Goal: Feedback & Contribution: Contribute content

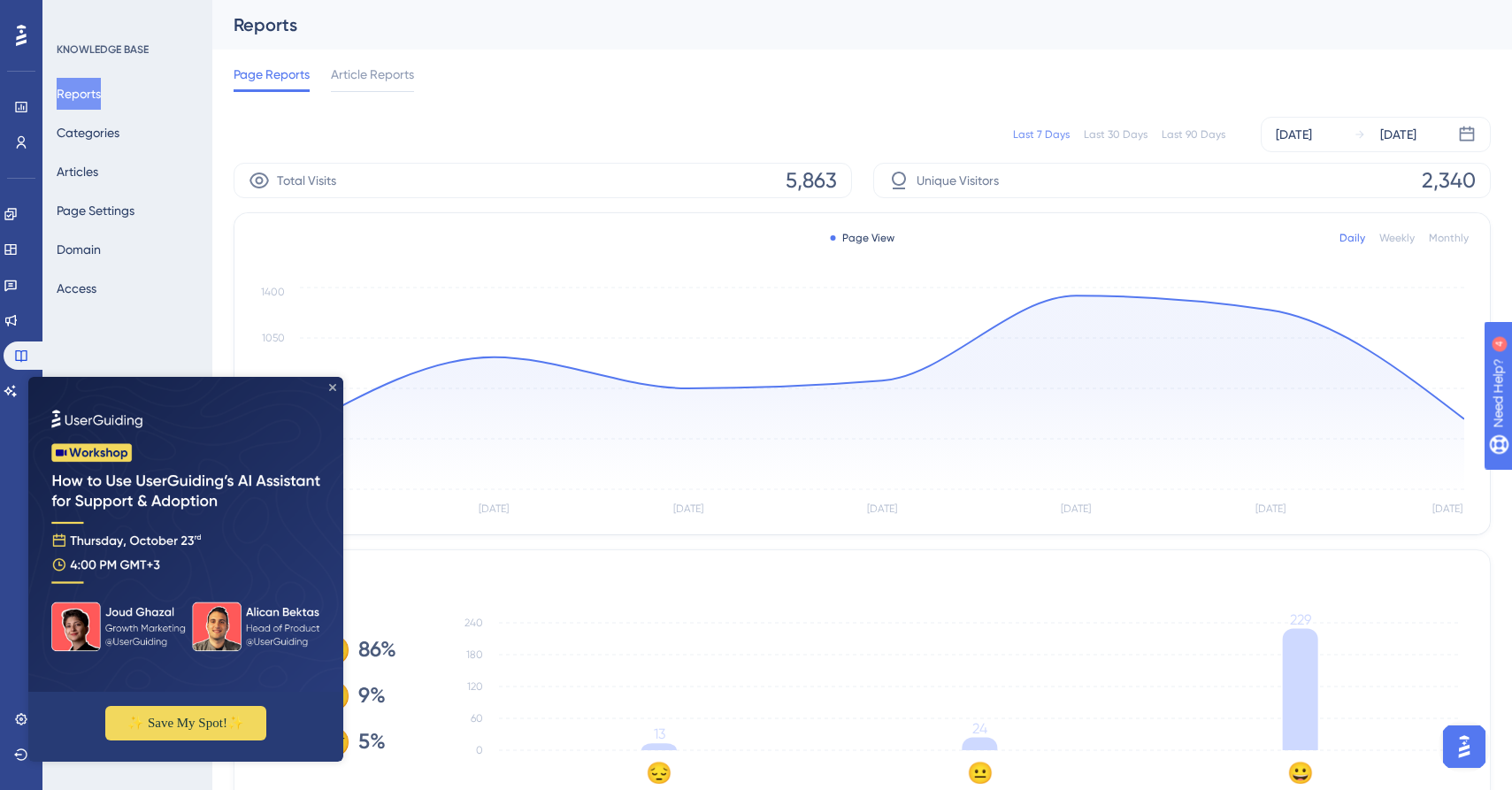
click at [332, 385] on icon "Close Preview" at bounding box center [333, 388] width 7 height 7
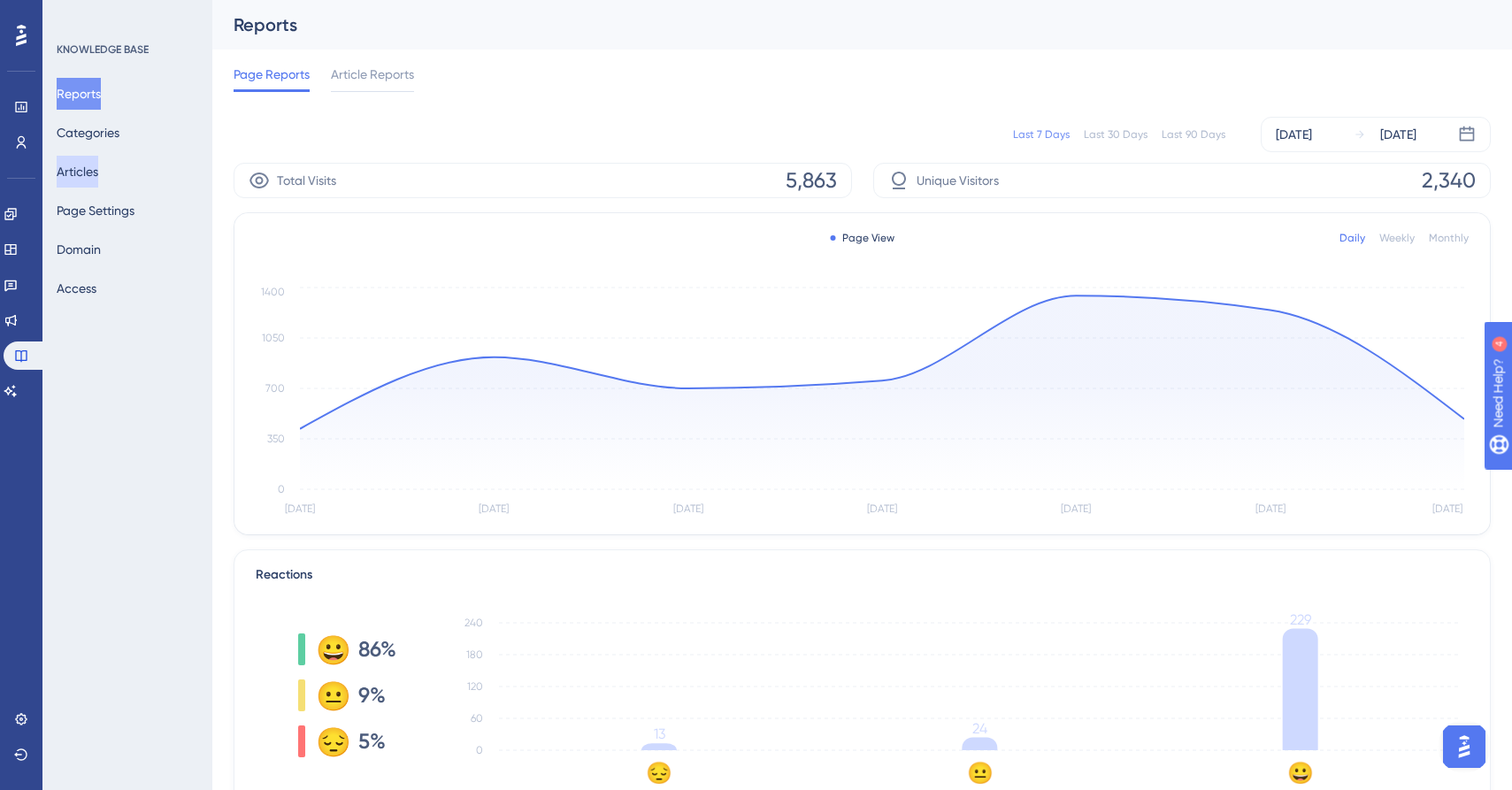
click at [98, 170] on button "Articles" at bounding box center [77, 171] width 42 height 32
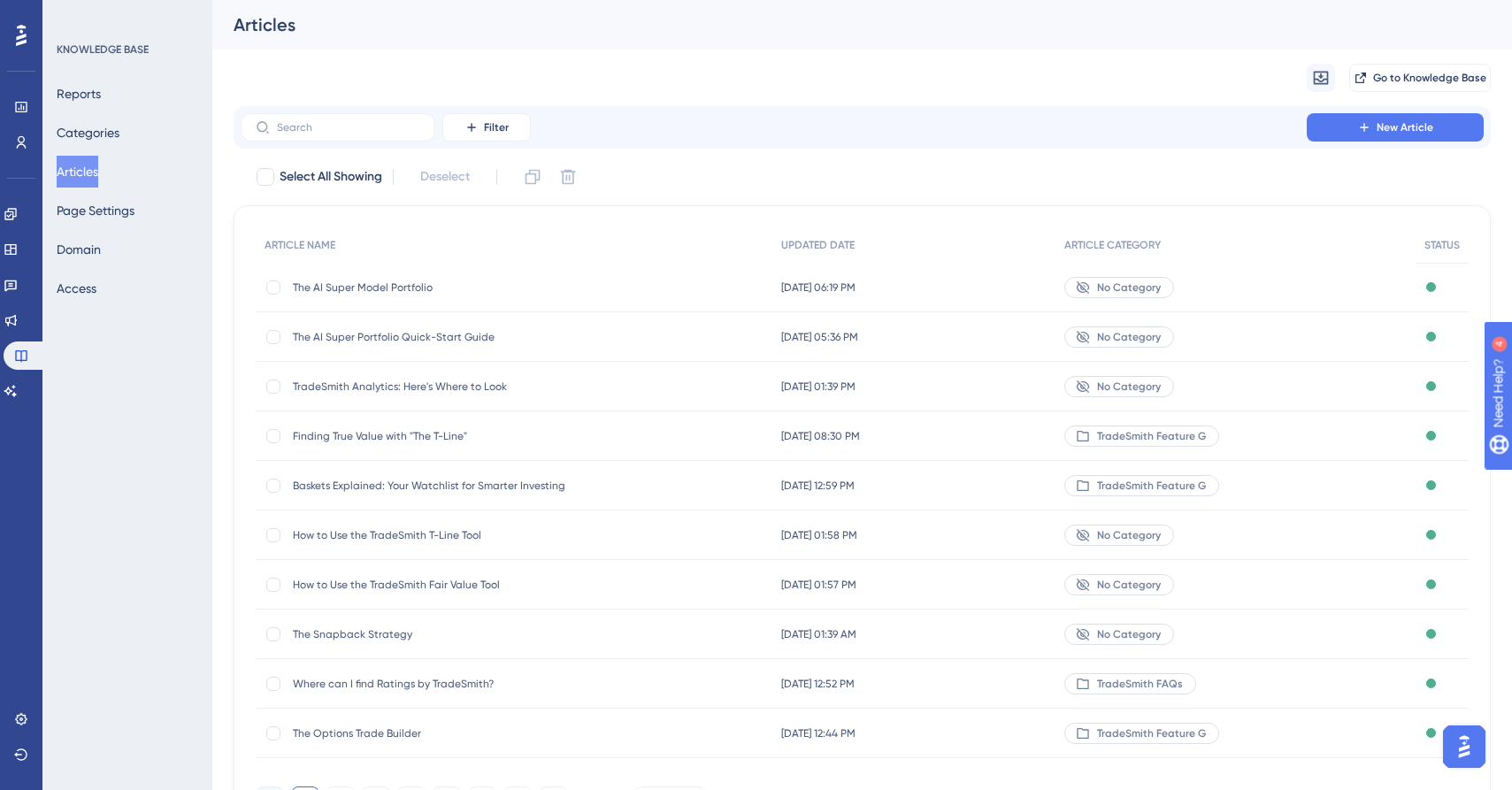
click at [326, 289] on span "The AI Super Model Portfolio" at bounding box center [434, 288] width 283 height 14
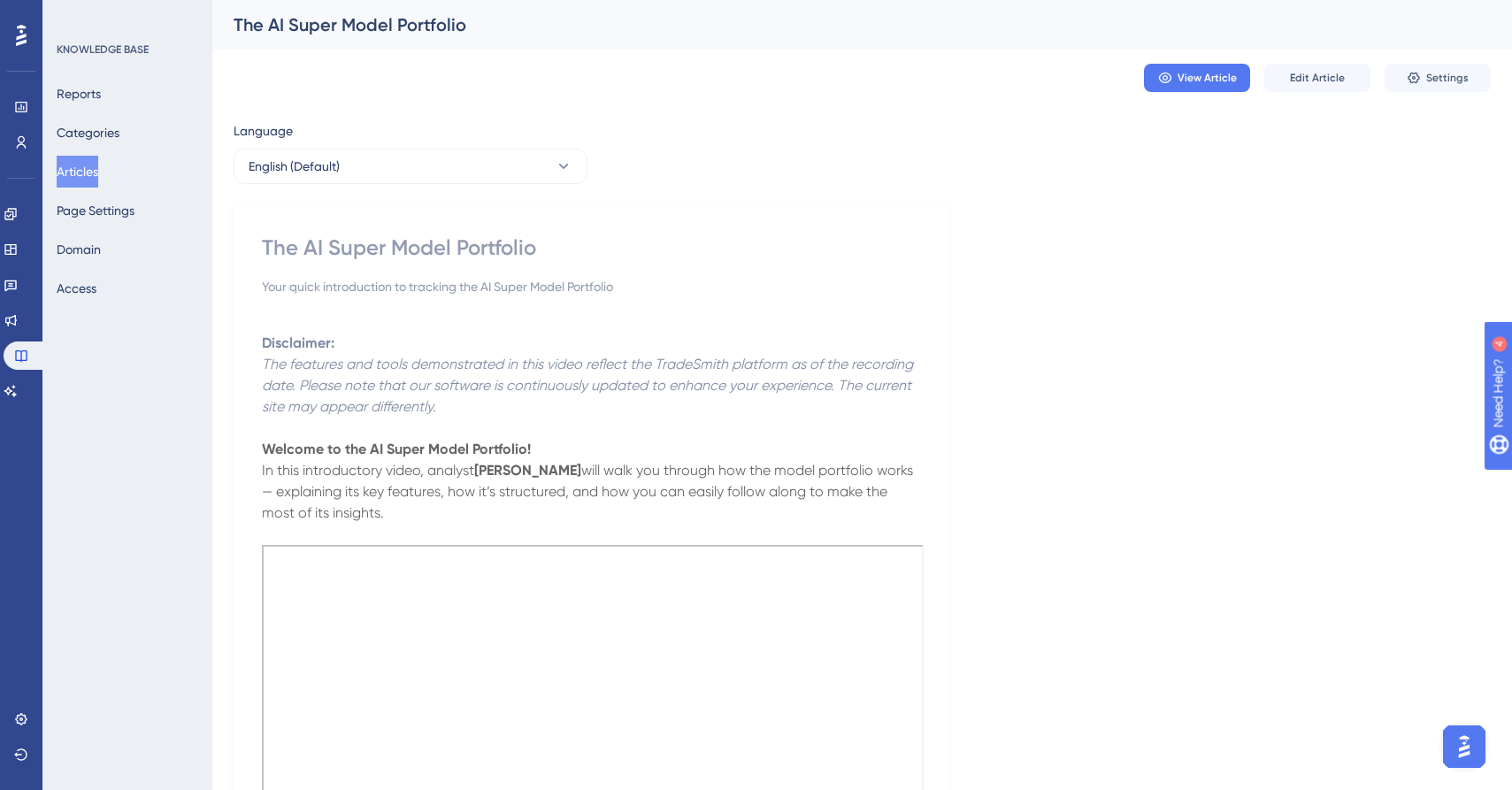
click at [98, 168] on button "Articles" at bounding box center [77, 171] width 42 height 32
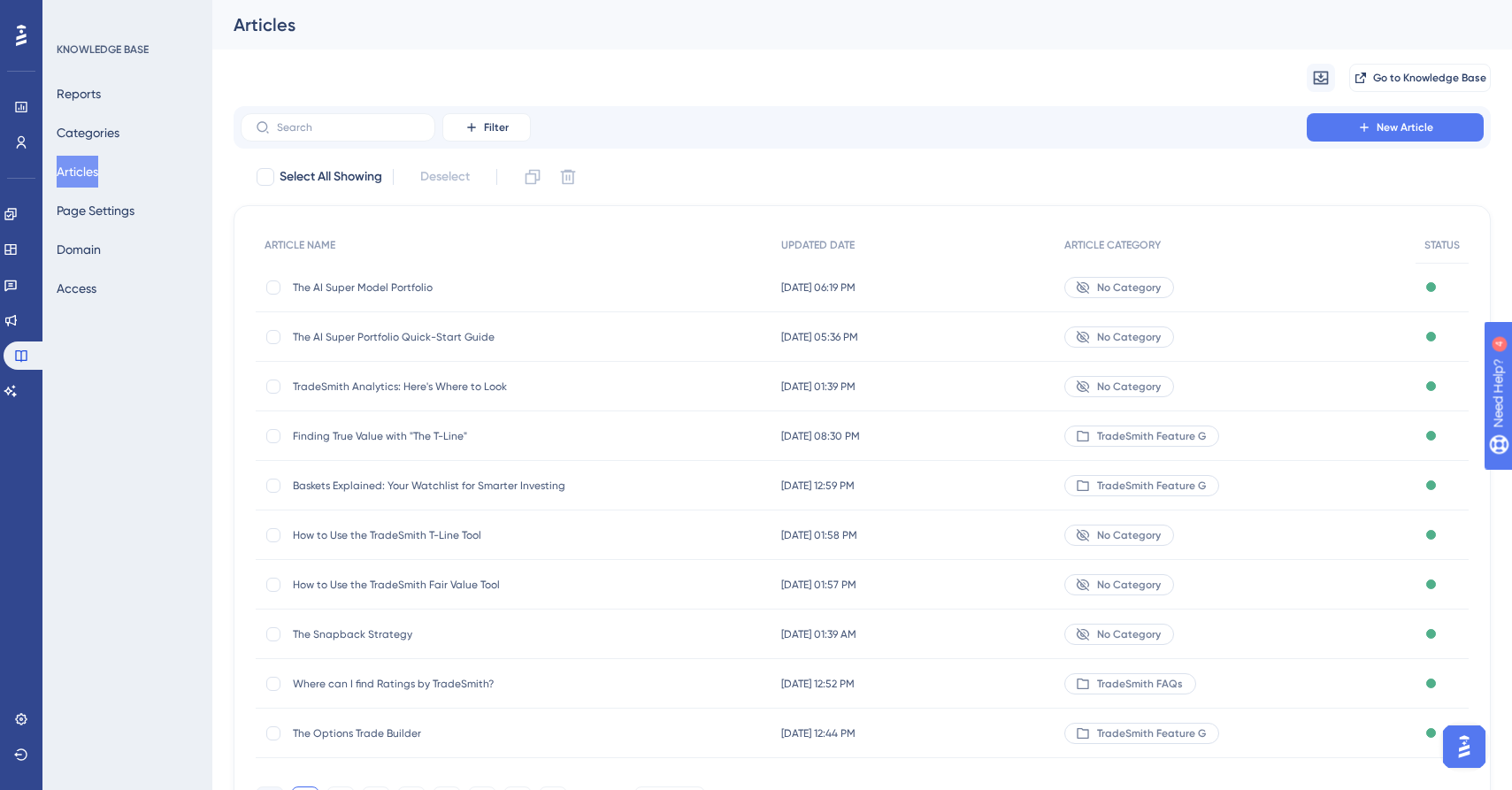
click at [433, 345] on div "The AI Super Portfolio Quick-Start Guide The AI Super Portfolio Quick-Start Gui…" at bounding box center [434, 337] width 283 height 50
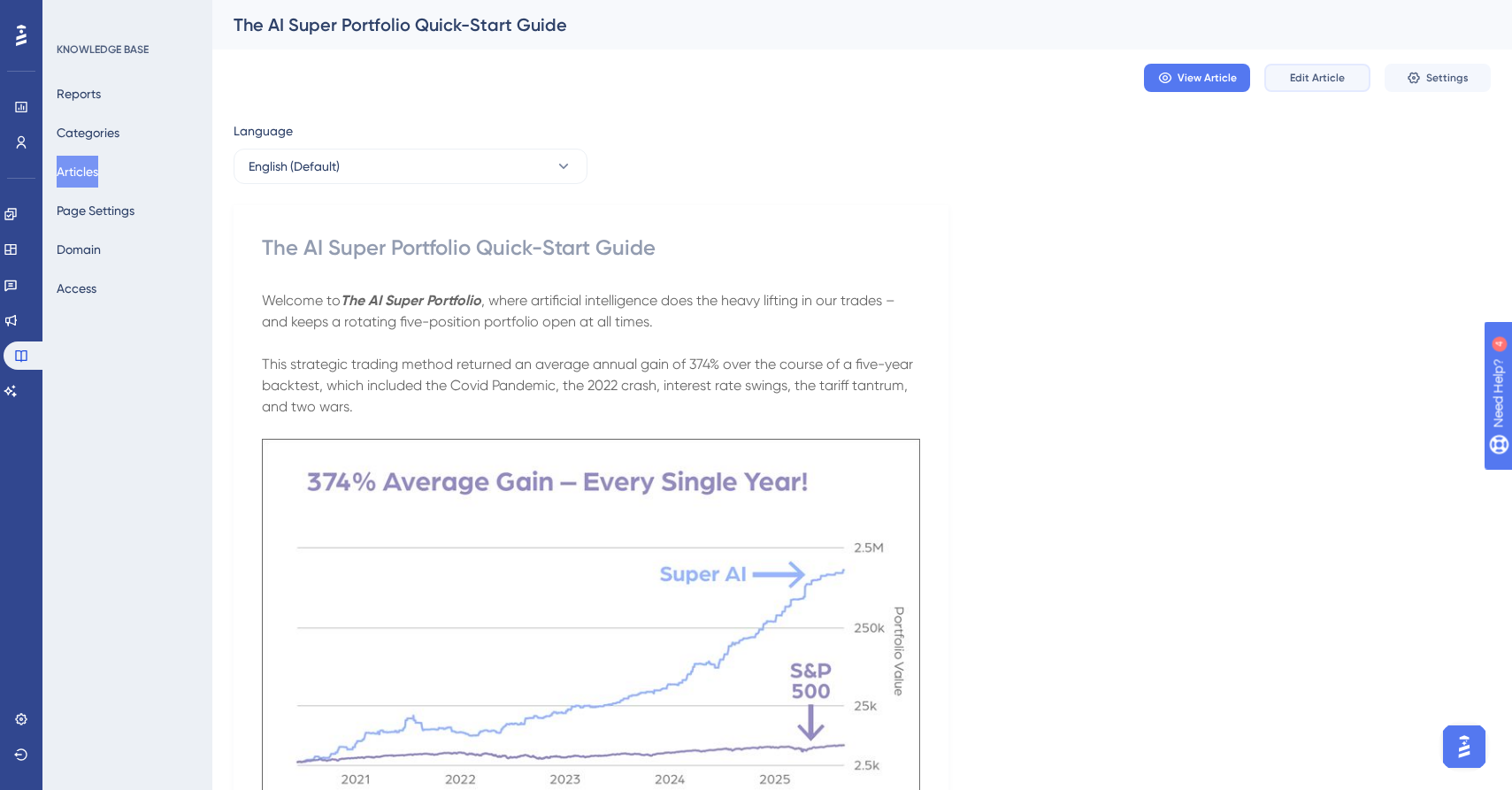
click at [1318, 76] on span "Edit Article" at bounding box center [1318, 78] width 55 height 14
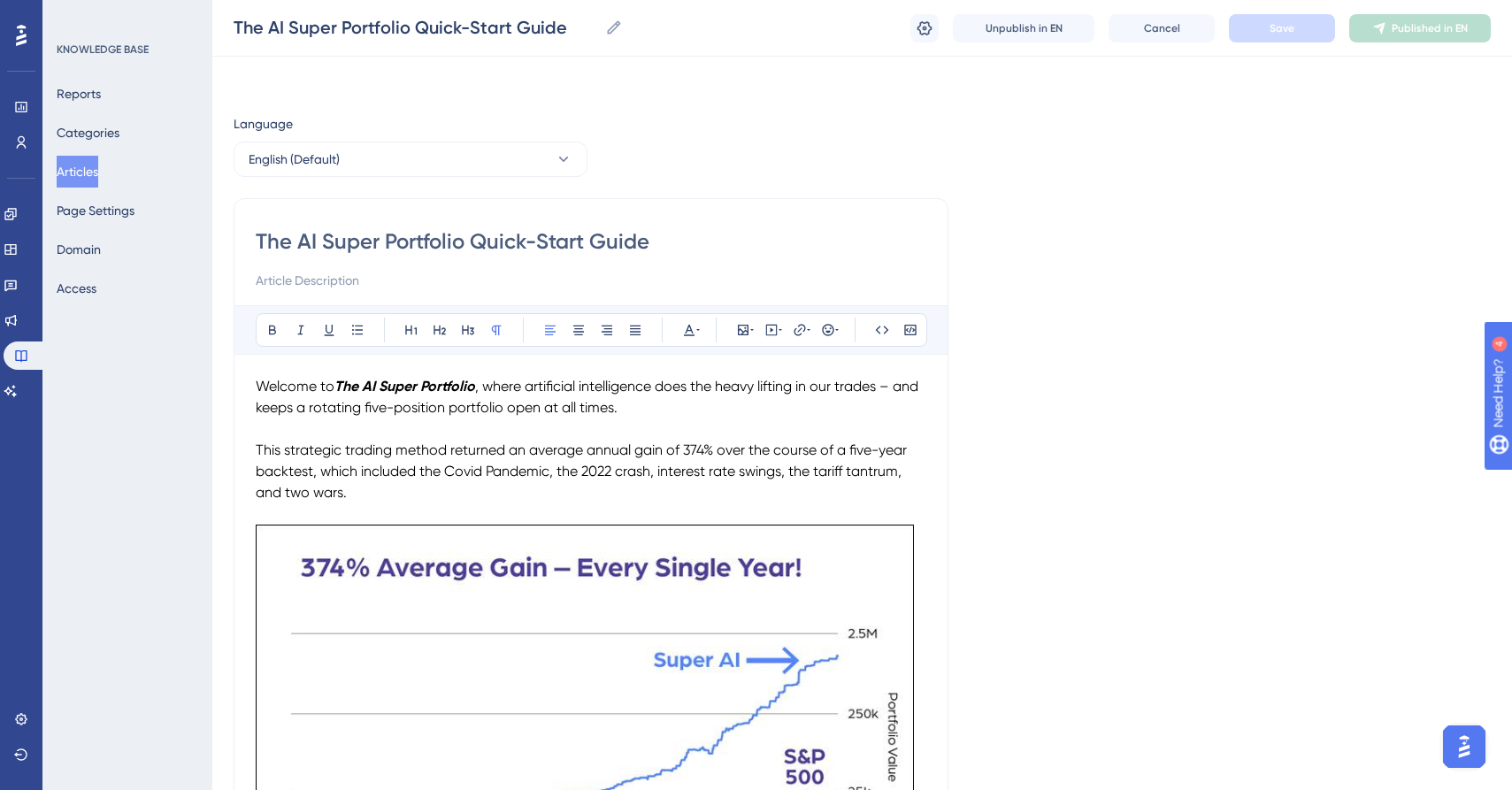
scroll to position [1867, 0]
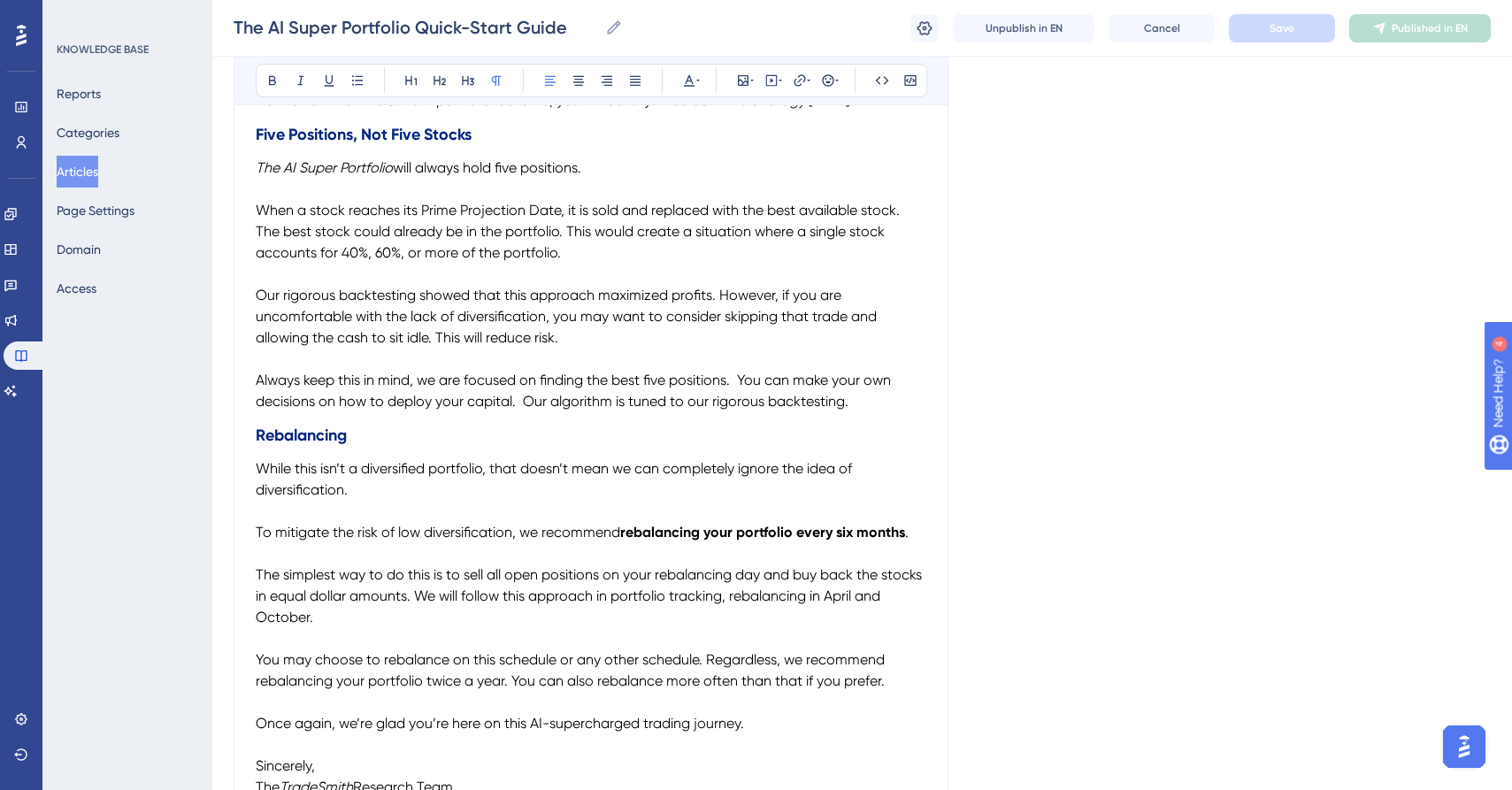
click at [593, 168] on p "The AI Super Portfolio will always hold five positions." at bounding box center [591, 168] width 671 height 21
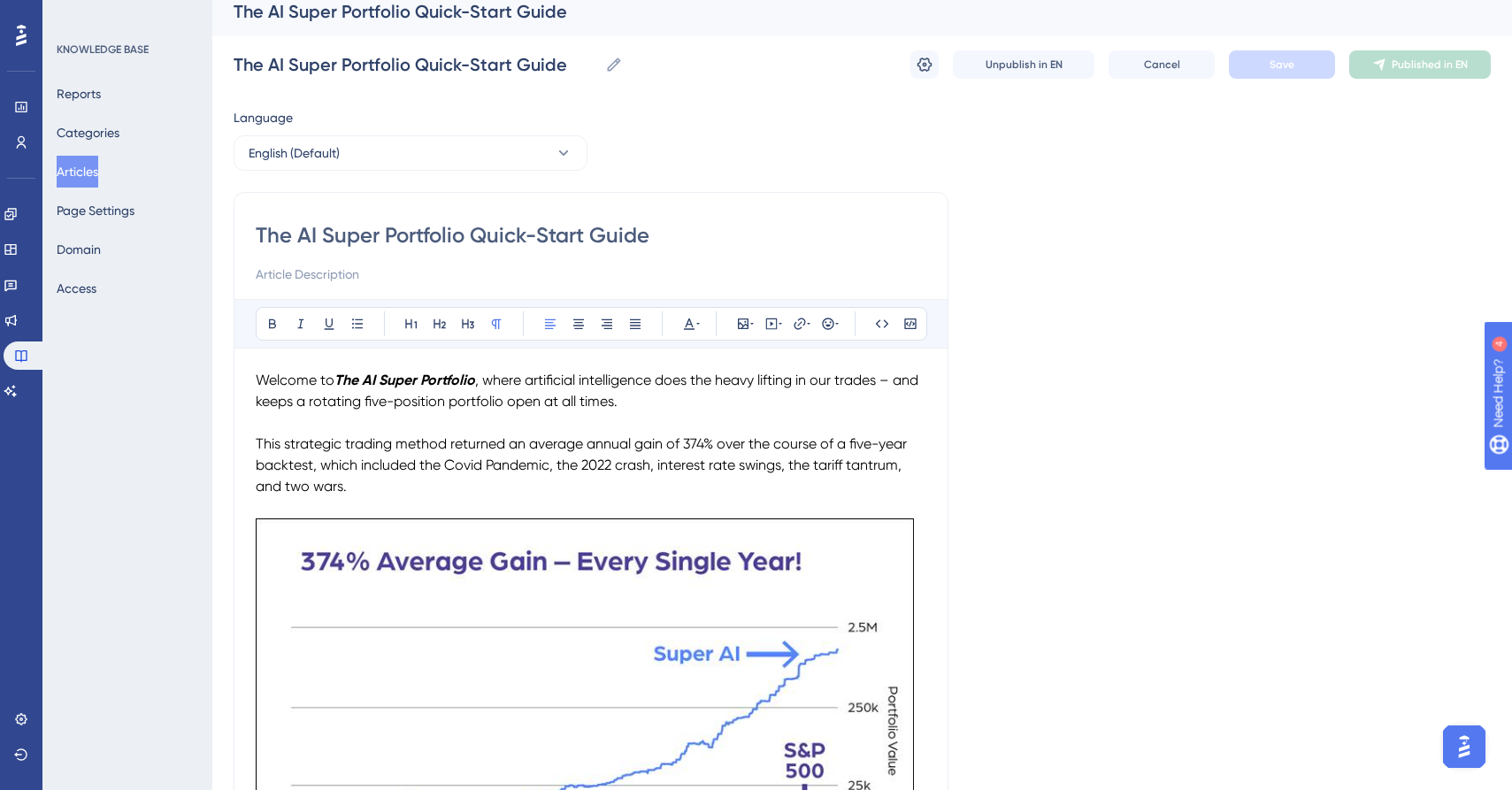
scroll to position [0, 0]
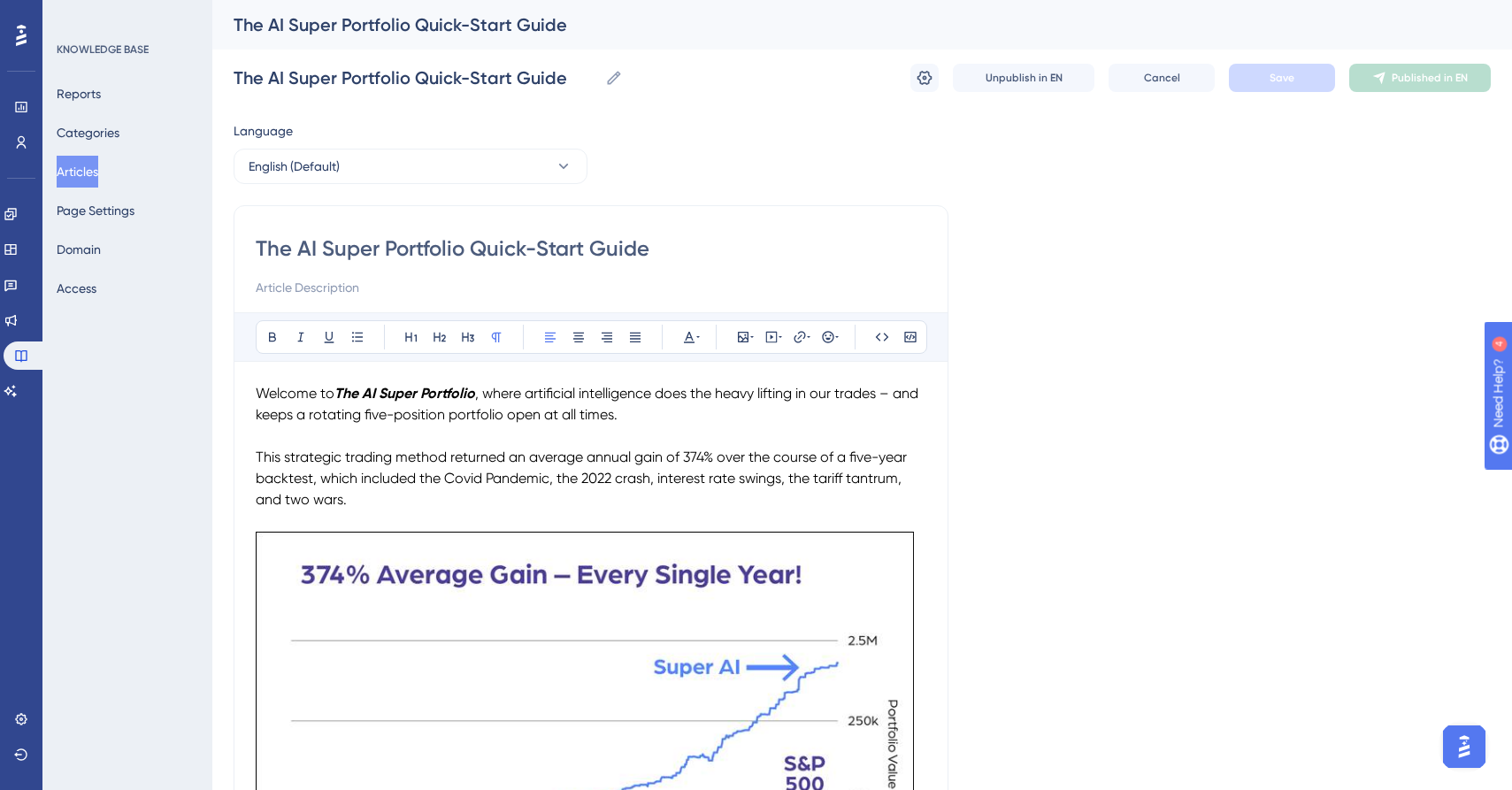
click at [73, 169] on button "Articles" at bounding box center [77, 171] width 42 height 32
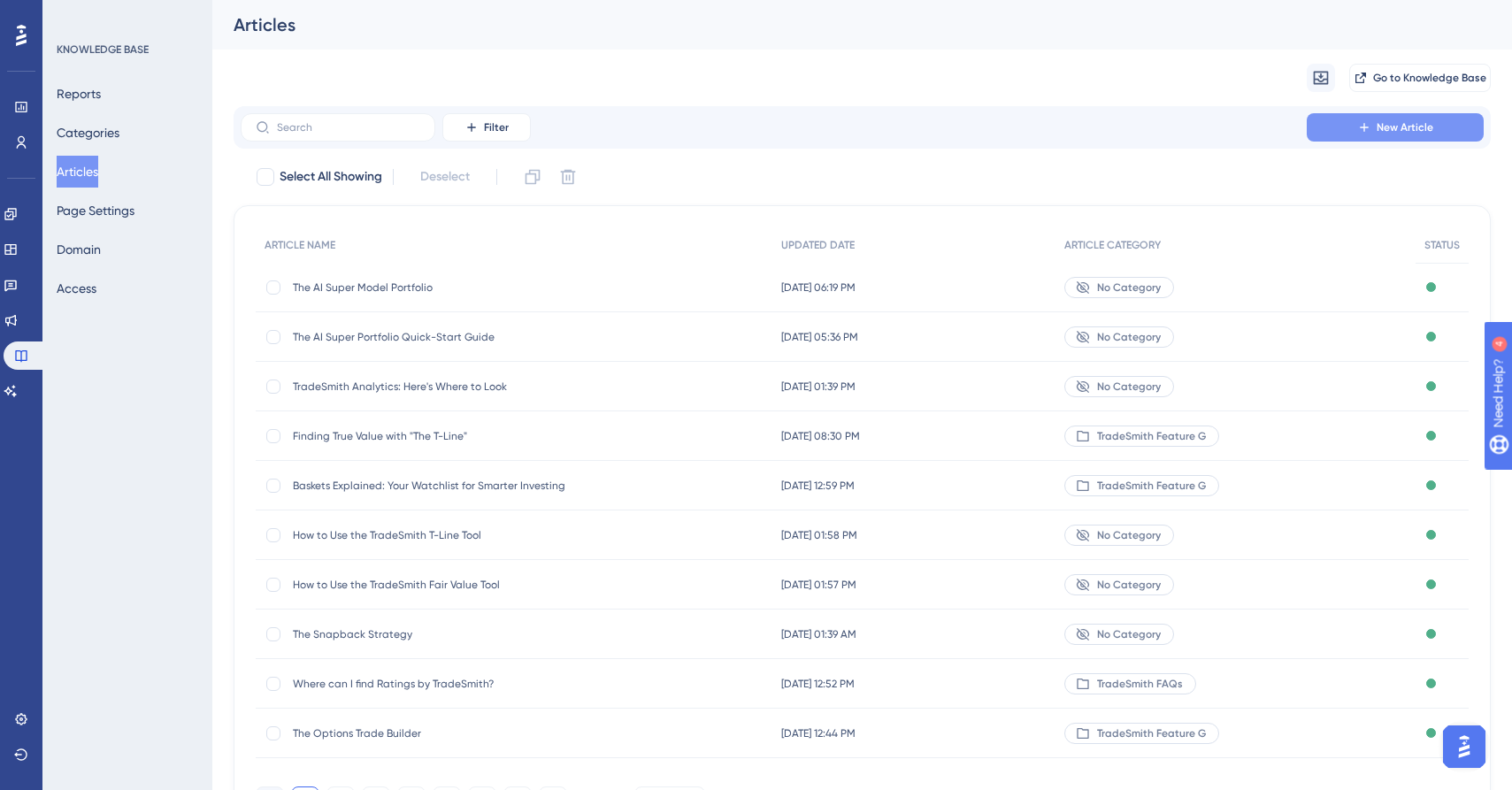
click at [1380, 126] on span "New Article" at bounding box center [1405, 128] width 57 height 14
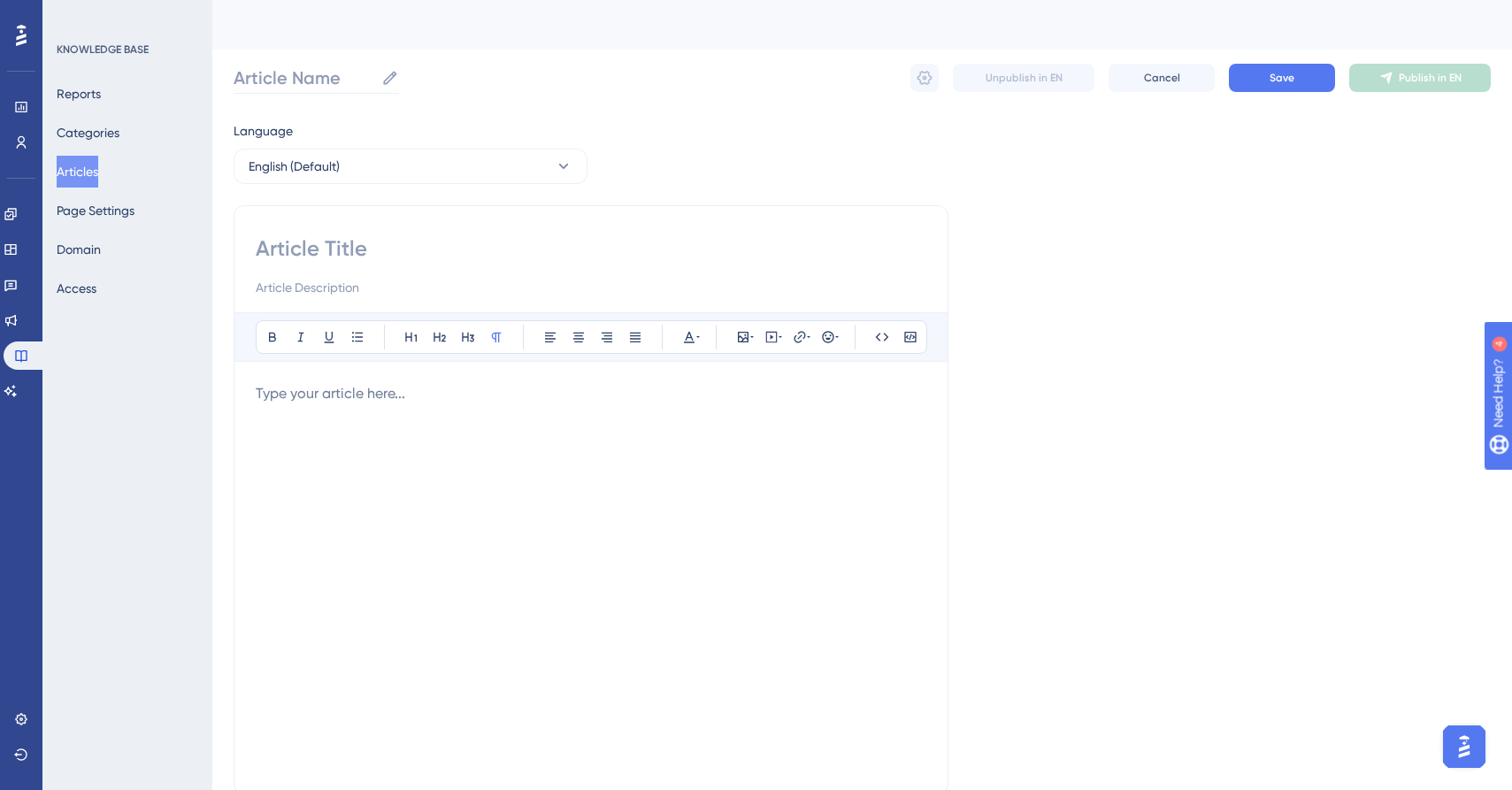
click at [392, 75] on icon at bounding box center [390, 77] width 13 height 13
click at [374, 75] on input "Article Name" at bounding box center [303, 78] width 141 height 25
paste input "Understanding Short-Term Trends in Cryptocurrency"
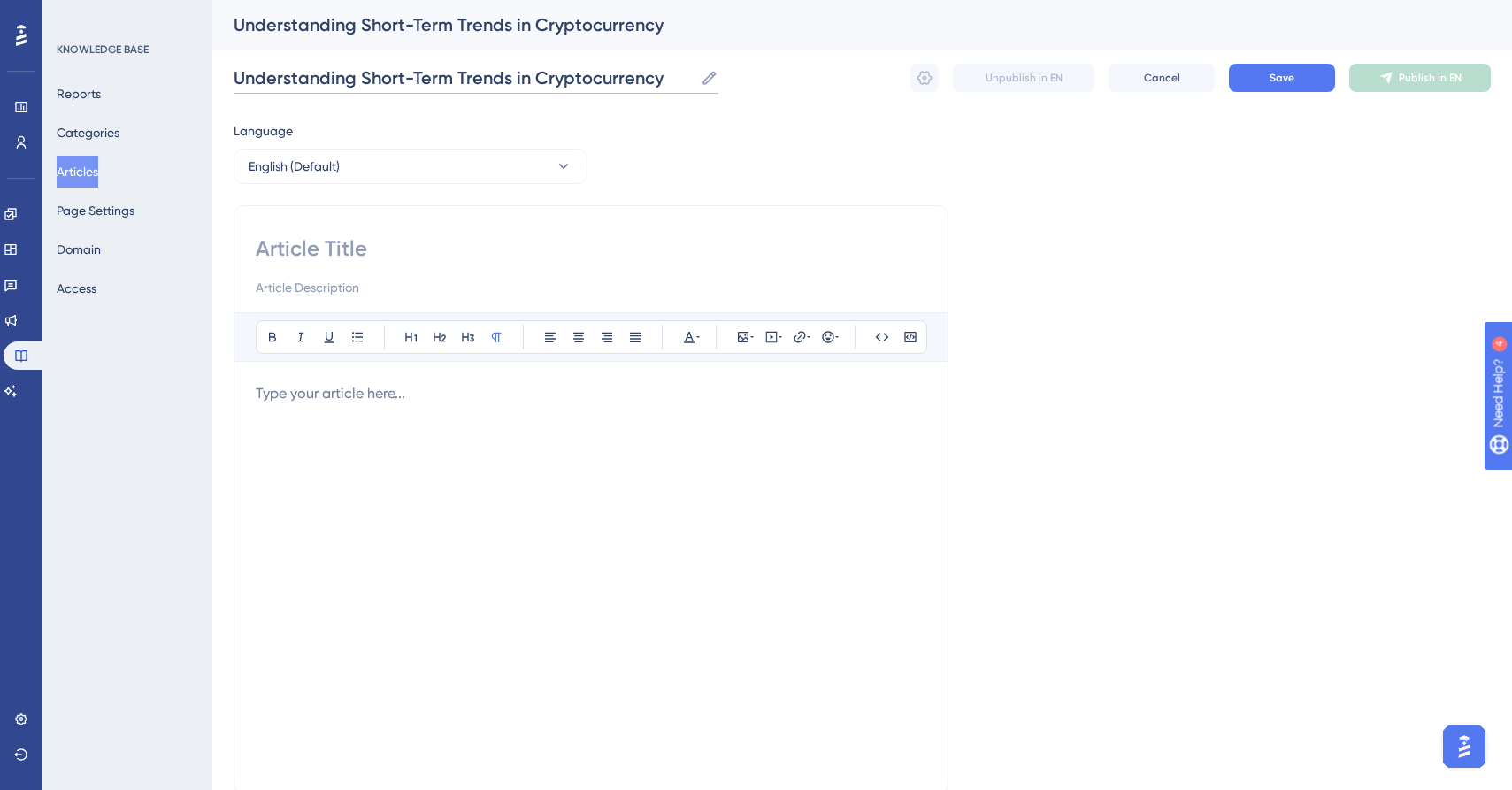
type input "Understanding Short-Term Trends in Cryptocurrency"
click at [391, 236] on input at bounding box center [591, 249] width 671 height 28
paste input "Understanding Short-Term Trends in Cryptocurrency"
type input "Understanding Short-Term Trends in Cryptocurrency"
click at [444, 406] on div at bounding box center [591, 578] width 671 height 390
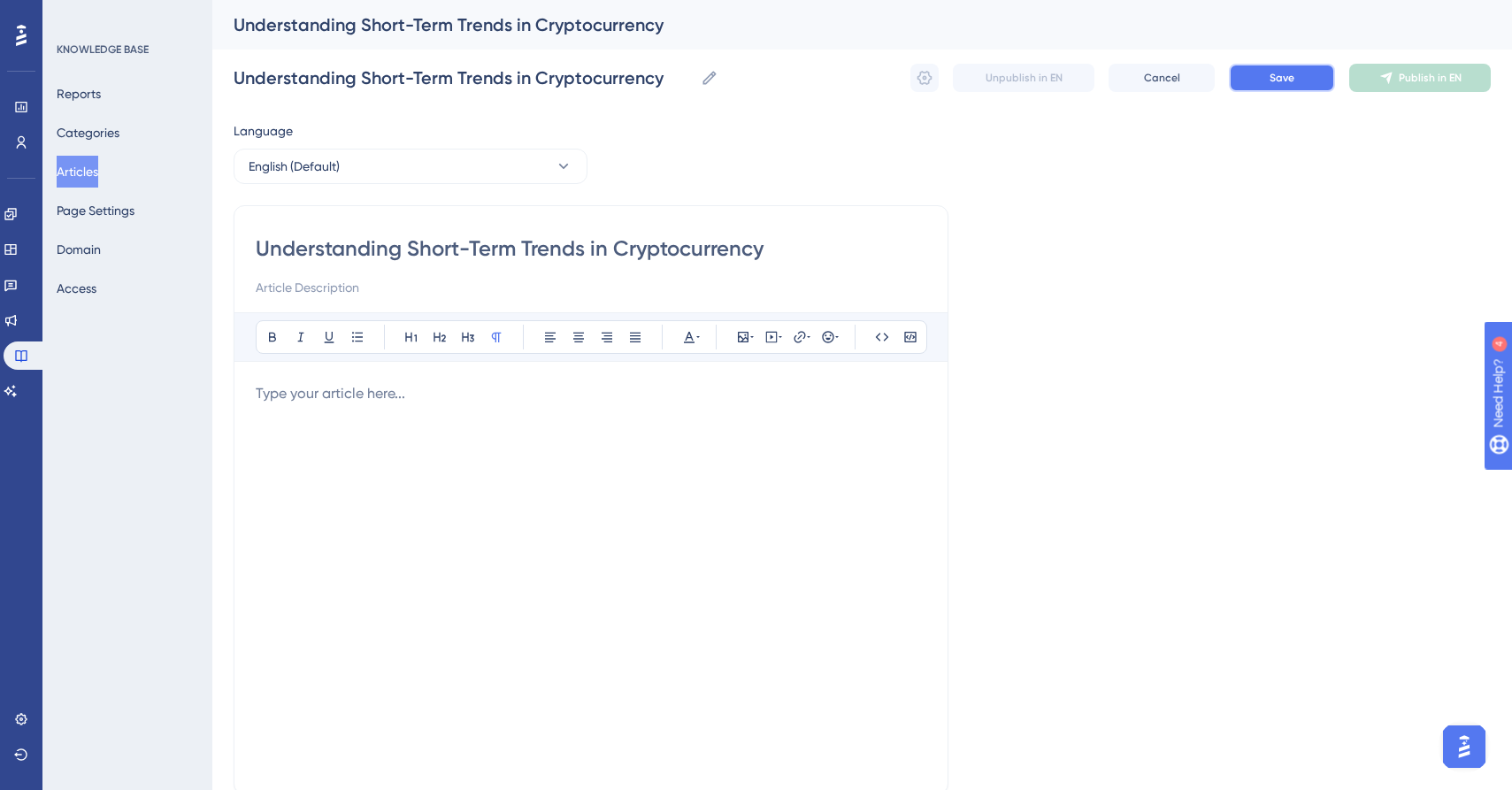
click at [1294, 77] on span "Save" at bounding box center [1282, 78] width 25 height 14
